Goal: Information Seeking & Learning: Check status

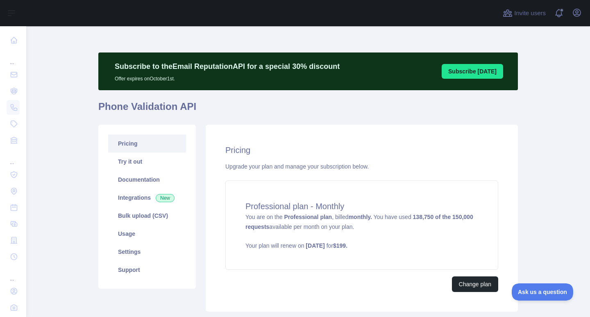
click at [549, 98] on main "Subscribe to the Email Reputation API for a special 30 % discount Offer expires…" at bounding box center [308, 171] width 564 height 290
click at [557, 15] on span at bounding box center [562, 13] width 16 height 26
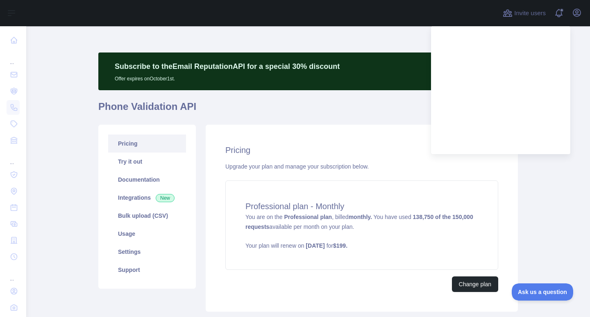
click at [355, 106] on h1 "Phone Validation API" at bounding box center [307, 110] width 419 height 20
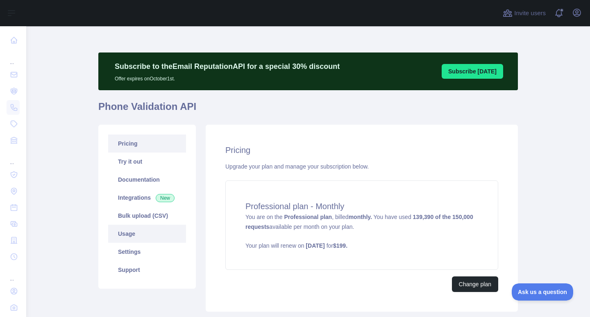
click at [143, 234] on link "Usage" at bounding box center [147, 233] width 78 height 18
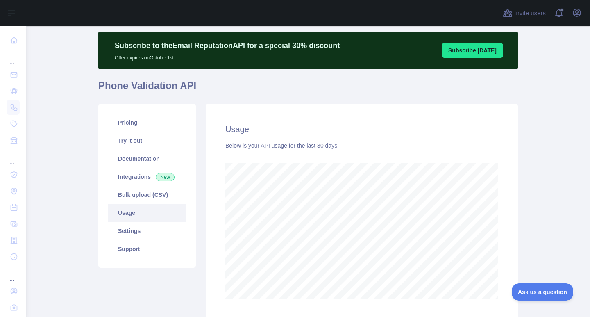
scroll to position [41, 0]
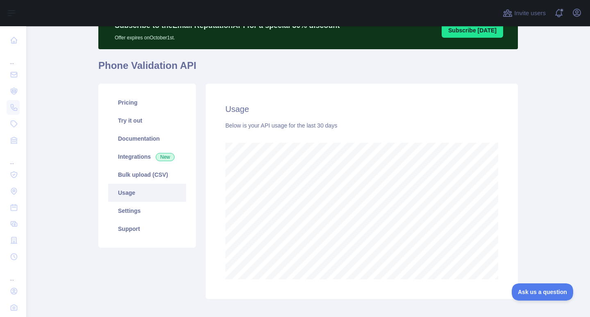
click at [524, 232] on main "Subscribe to the Email Reputation API for a special 30 % discount Offer expires…" at bounding box center [308, 171] width 564 height 290
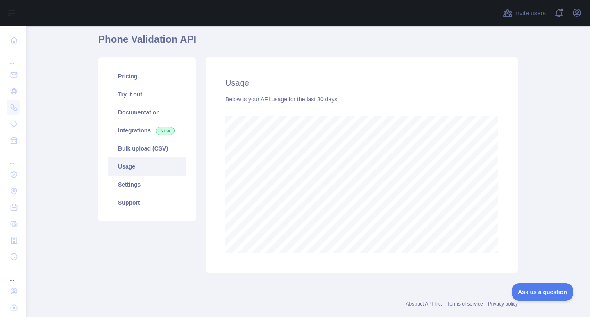
scroll to position [82, 0]
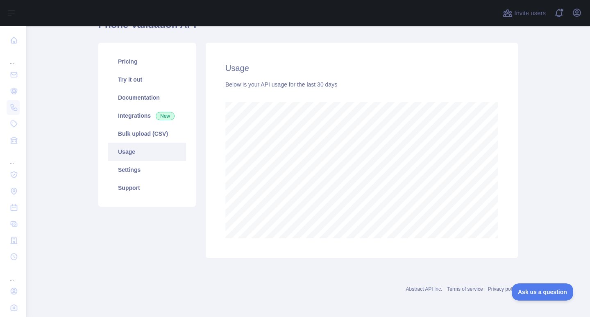
click at [517, 220] on div "Usage Below is your API usage for the last 30 days" at bounding box center [362, 150] width 322 height 215
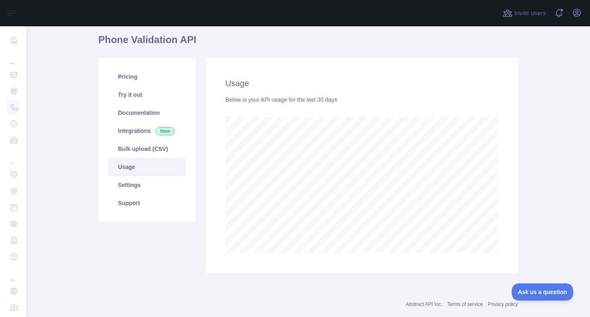
scroll to position [84, 0]
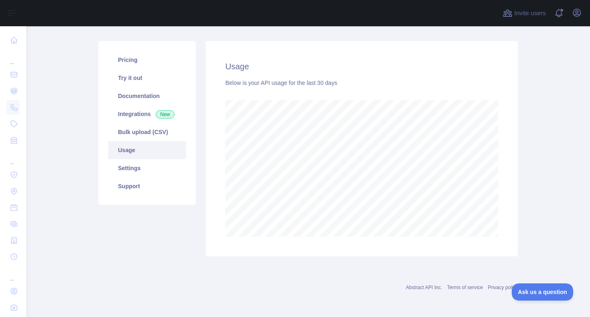
click at [507, 74] on div "Usage Below is your API usage for the last 30 days" at bounding box center [362, 148] width 312 height 215
click at [73, 40] on main "Subscribe to the Email Reputation API for a special 30 % discount Offer expires…" at bounding box center [308, 171] width 564 height 290
click at [122, 65] on link "Pricing" at bounding box center [147, 60] width 78 height 18
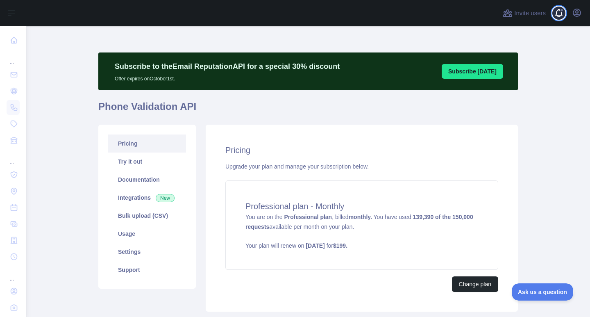
click at [556, 11] on span at bounding box center [562, 13] width 16 height 26
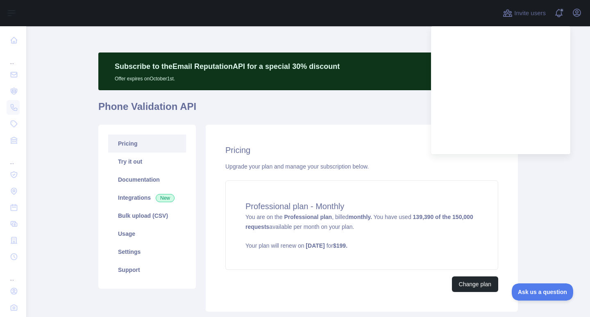
click at [544, 182] on main "Subscribe to the Email Reputation API for a special 30 % discount Offer expires…" at bounding box center [308, 171] width 564 height 290
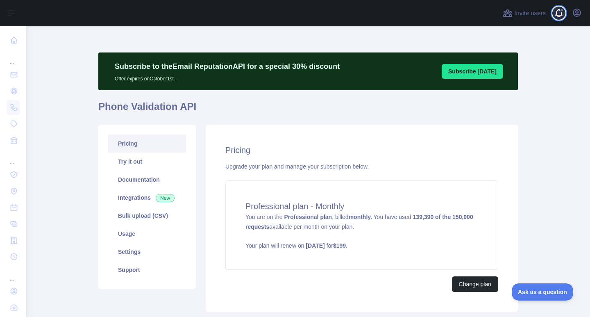
click at [557, 14] on span at bounding box center [562, 13] width 16 height 26
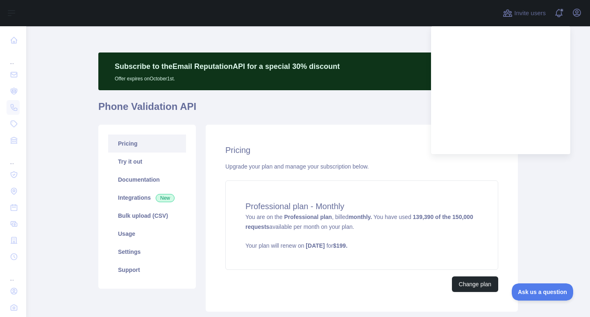
click at [537, 191] on main "Subscribe to the Email Reputation API for a special 30 % discount Offer expires…" at bounding box center [308, 171] width 564 height 290
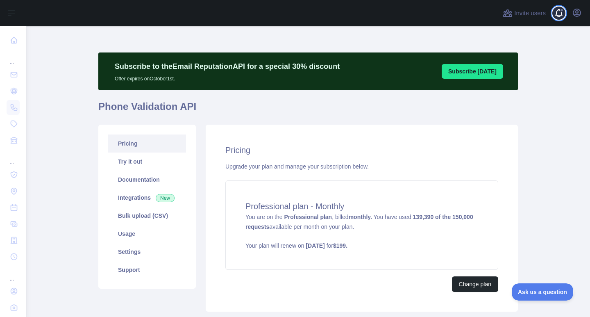
click at [560, 18] on span at bounding box center [562, 13] width 16 height 26
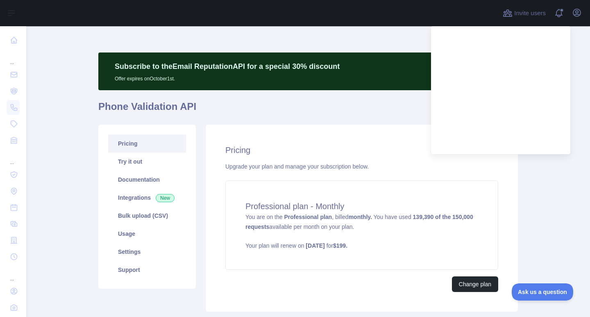
click at [545, 179] on main "Subscribe to the Email Reputation API for a special 30 % discount Offer expires…" at bounding box center [308, 171] width 564 height 290
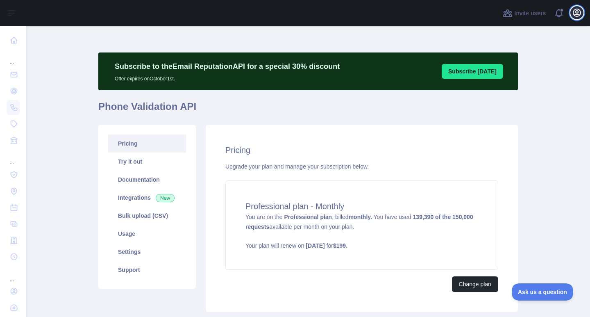
click at [576, 16] on icon "button" at bounding box center [576, 12] width 7 height 7
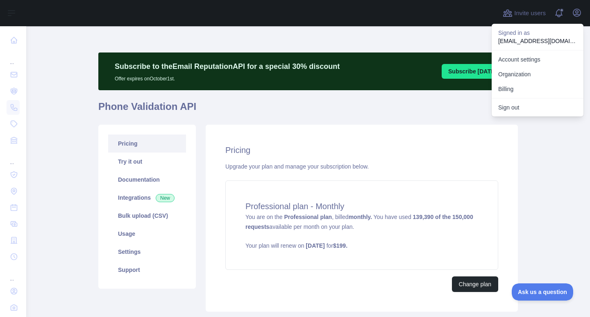
click at [548, 167] on main "Subscribe to the Email Reputation API for a special 30 % discount Offer expires…" at bounding box center [308, 171] width 564 height 290
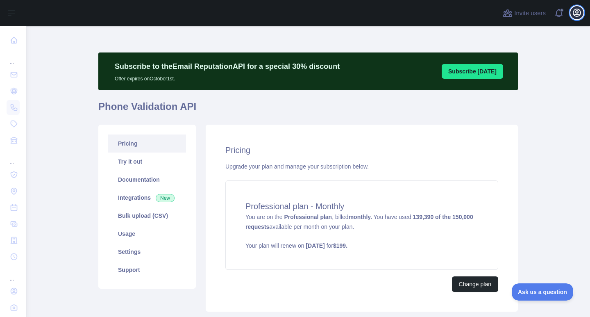
click at [573, 14] on icon "button" at bounding box center [576, 12] width 7 height 7
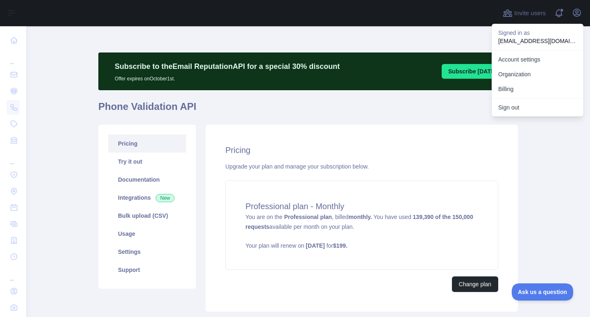
click at [535, 161] on main "Subscribe to the Email Reputation API for a special 30 % discount Offer expires…" at bounding box center [308, 171] width 564 height 290
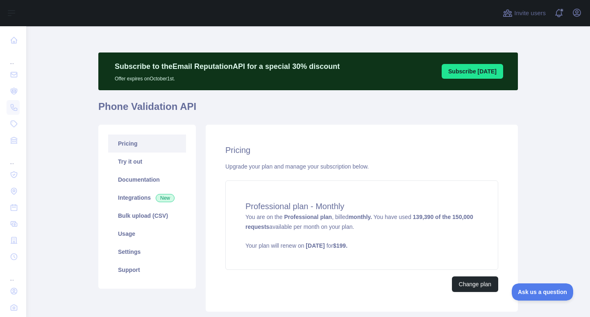
click at [546, 75] on main "Subscribe to the Email Reputation API for a special 30 % discount Offer expires…" at bounding box center [308, 171] width 564 height 290
click at [579, 18] on button "Open user menu" at bounding box center [576, 12] width 13 height 13
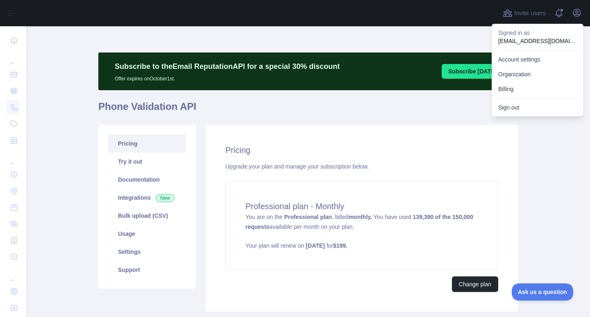
click at [448, 37] on div "Subscribe to the Email Reputation API for a special 30 % discount Offer expires…" at bounding box center [307, 199] width 419 height 346
